Goal: Feedback & Contribution: Submit feedback/report problem

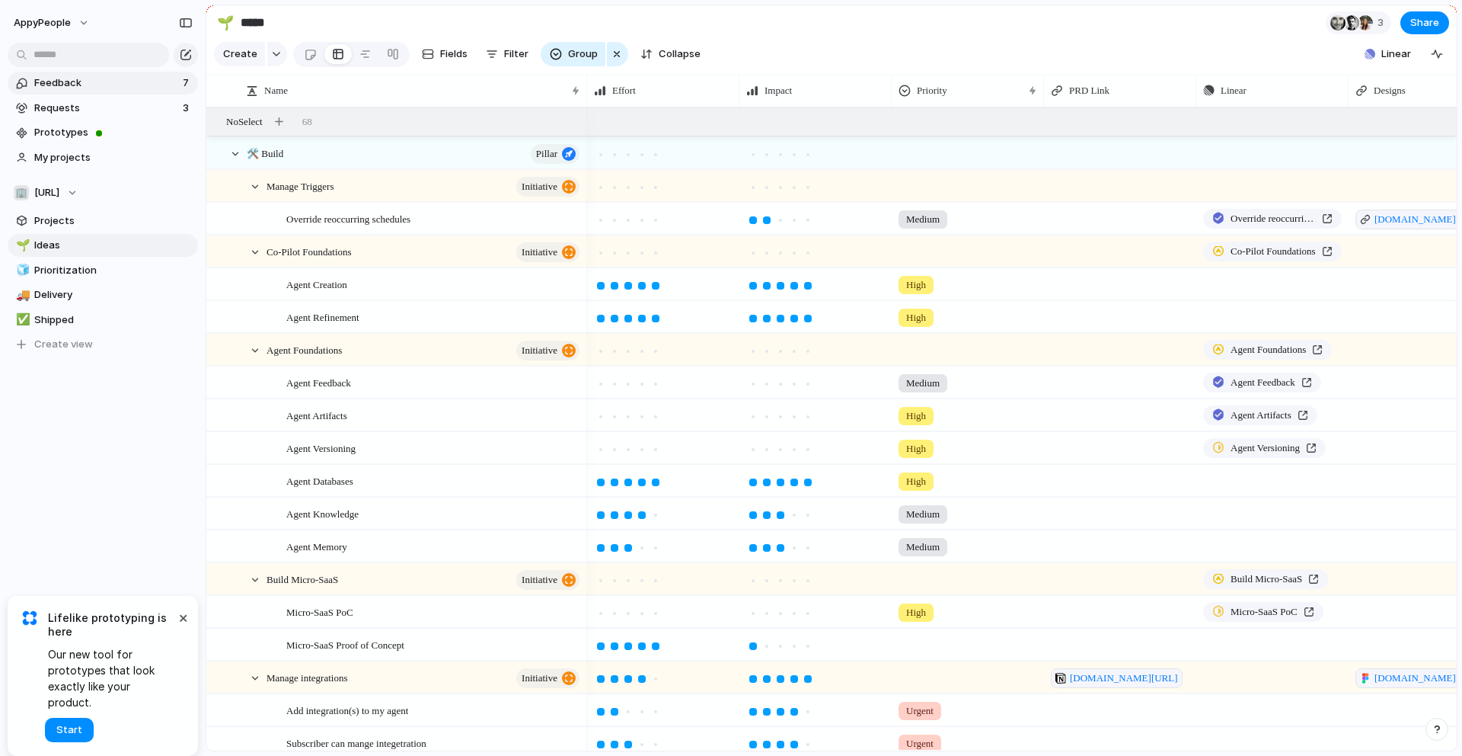
click at [125, 79] on span "Feedback" at bounding box center [106, 82] width 144 height 15
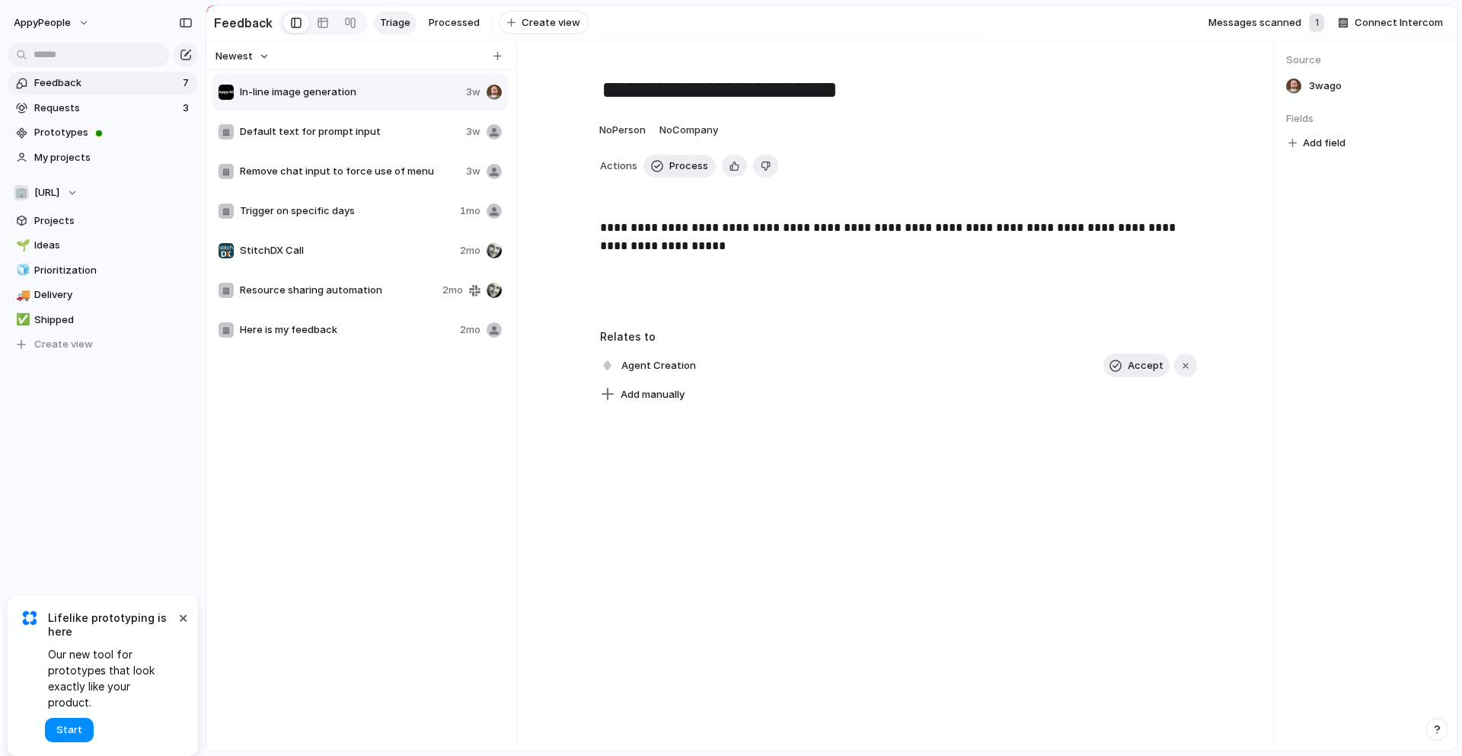
click at [391, 130] on span "Default text for prompt input" at bounding box center [350, 131] width 220 height 15
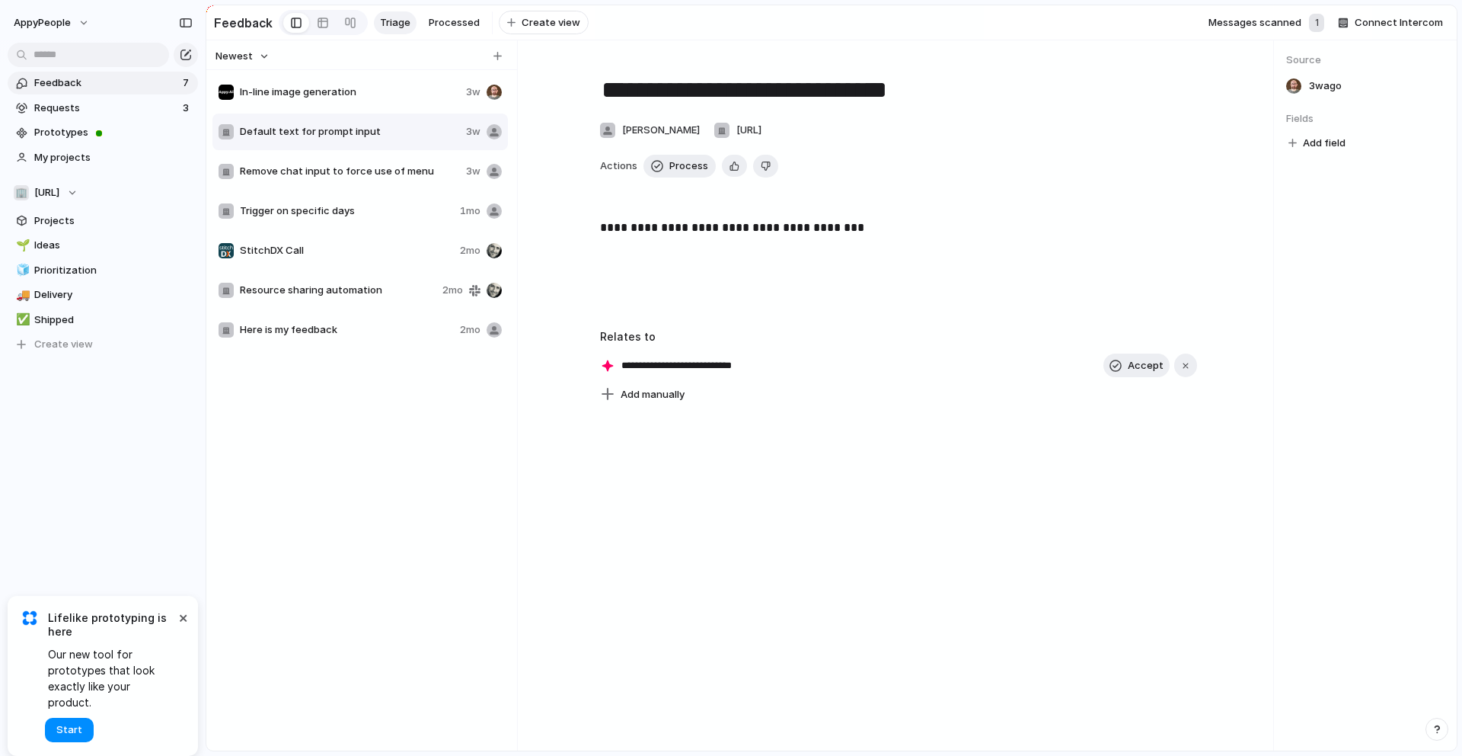
click at [353, 164] on span "Remove chat input to force use of menu" at bounding box center [350, 171] width 220 height 15
click at [356, 110] on div "In-line image generation 3w" at bounding box center [361, 92] width 296 height 37
type textarea "**********"
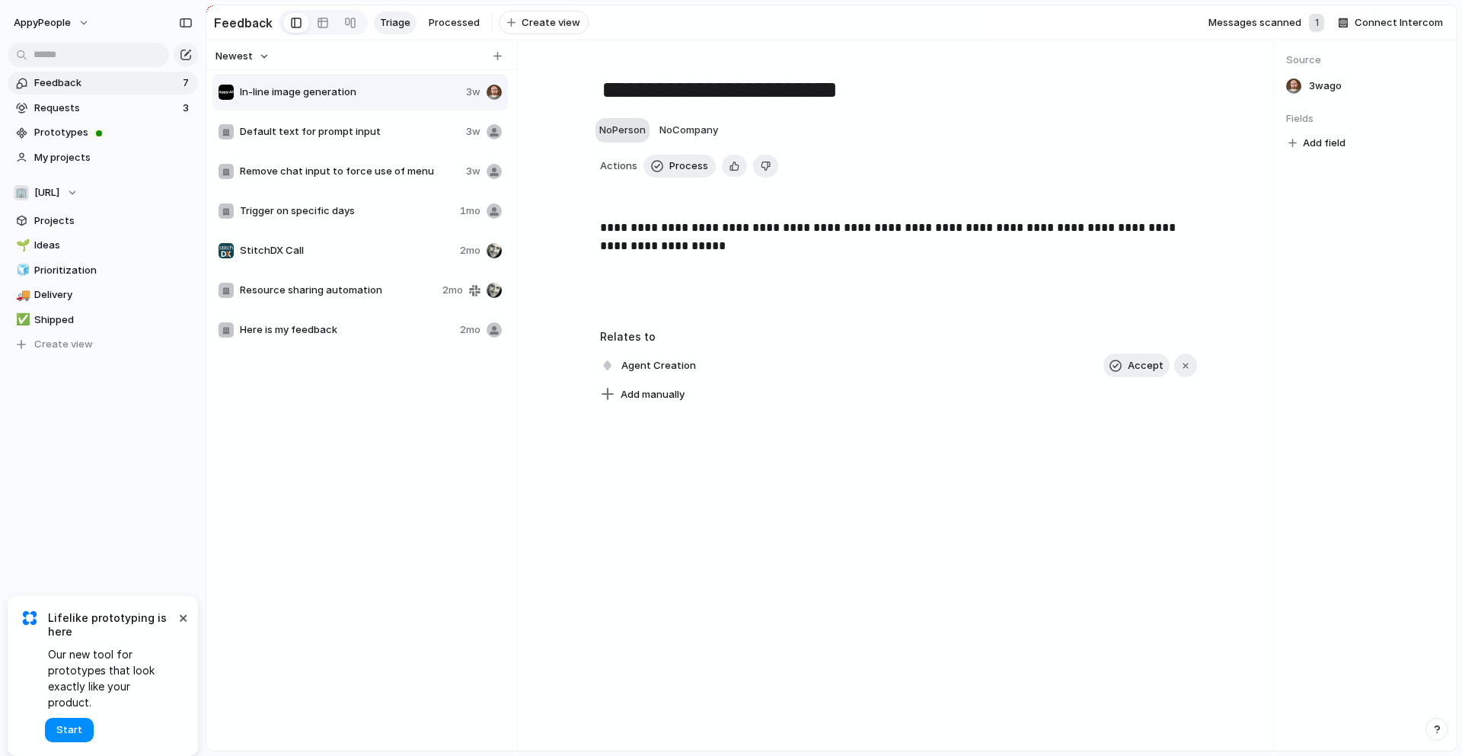
click at [607, 135] on span "No Person" at bounding box center [622, 129] width 46 height 12
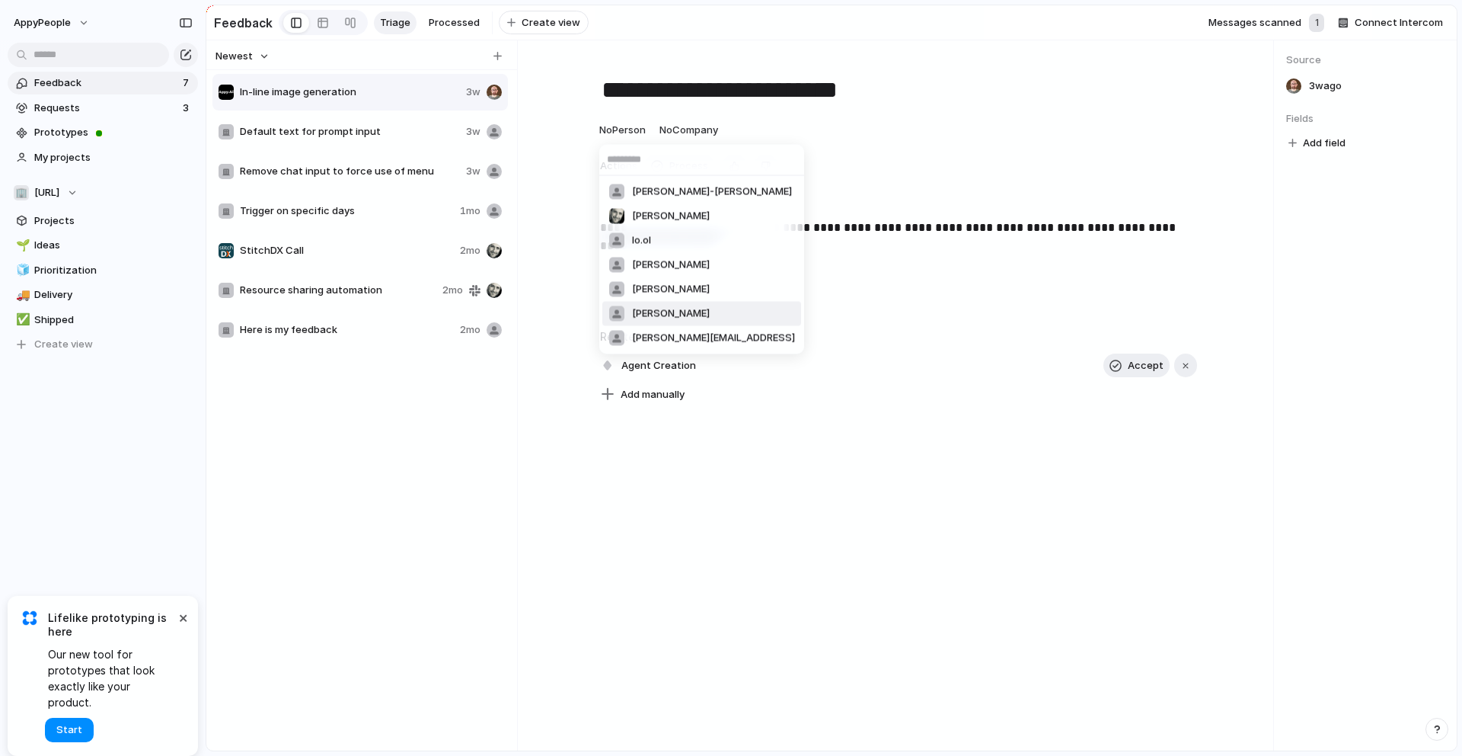
click at [667, 318] on span "[PERSON_NAME]" at bounding box center [671, 313] width 78 height 15
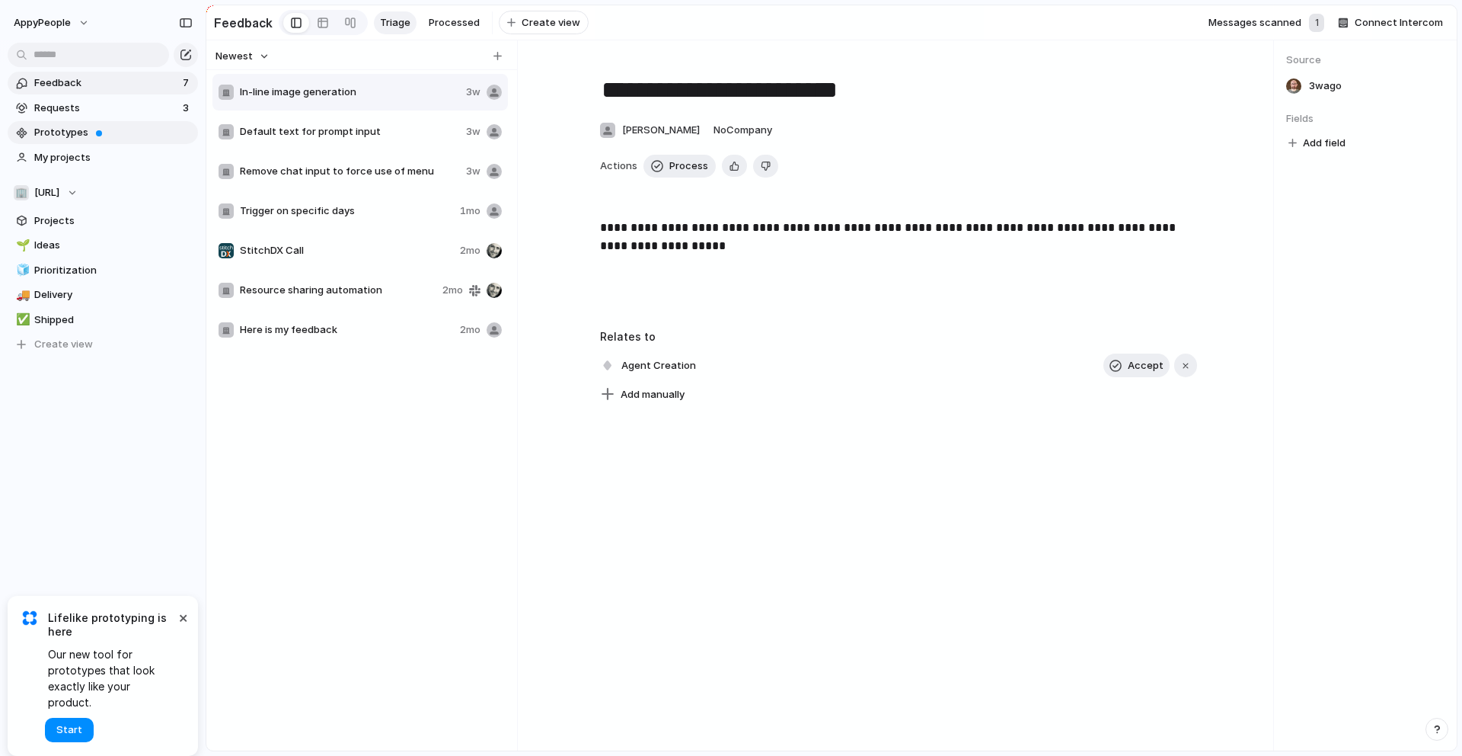
click at [110, 125] on span "Prototypes" at bounding box center [113, 132] width 158 height 15
drag, startPoint x: 180, startPoint y: 634, endPoint x: 158, endPoint y: 524, distance: 112.5
click at [158, 524] on div "AppyPeople Feedback 7 Requests 3 Prototypes My projects 🏢 [URL] Projects 🌱 Idea…" at bounding box center [103, 378] width 206 height 756
click at [104, 137] on span "Prototypes" at bounding box center [113, 132] width 158 height 15
